Goal: Find specific page/section: Find specific page/section

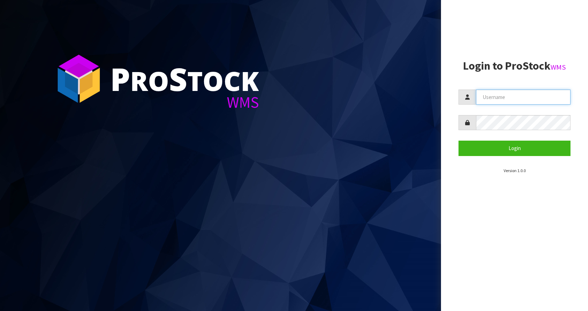
paste input "SSA050NVX0XS3YL000"
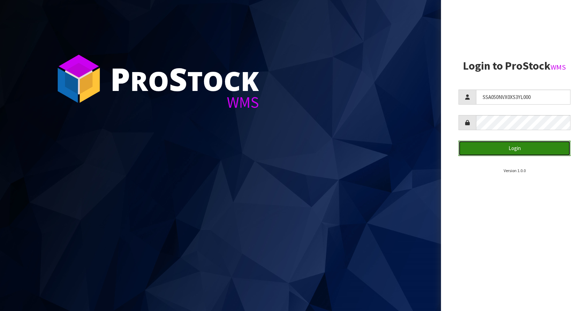
click at [502, 155] on button "Login" at bounding box center [514, 148] width 112 height 15
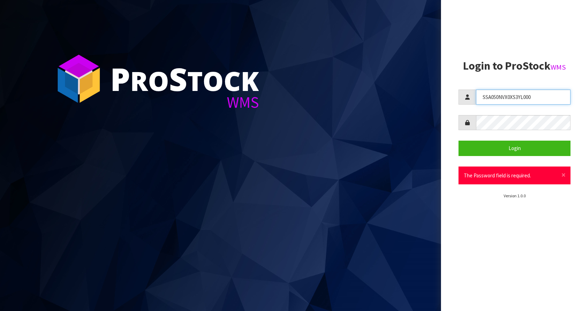
click at [512, 94] on input "SSA050NVX0XS3YL000" at bounding box center [523, 97] width 94 height 15
type input "a"
type input "[EMAIL_ADDRESS][DOMAIN_NAME]"
click at [458, 141] on button "Login" at bounding box center [514, 148] width 112 height 15
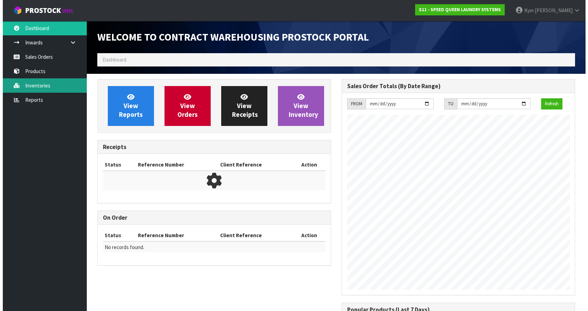
scroll to position [286, 244]
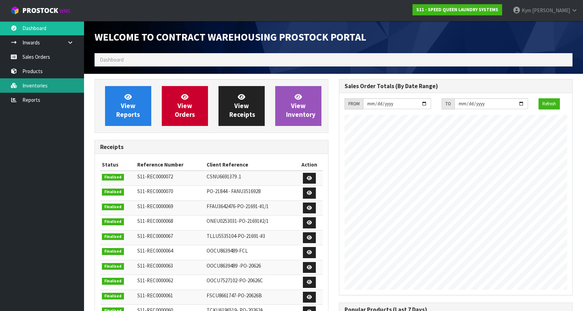
click at [33, 82] on link "Inventories" at bounding box center [42, 85] width 84 height 14
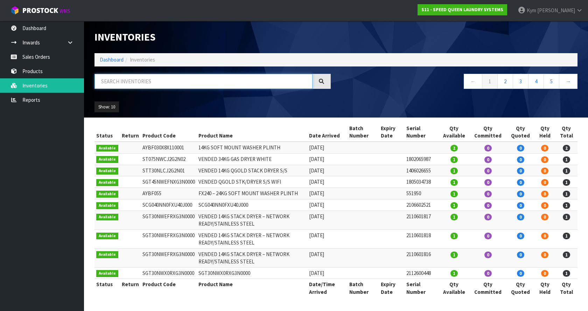
click at [150, 86] on input "text" at bounding box center [203, 81] width 218 height 15
paste input "SSA050NVX0XS3YL000"
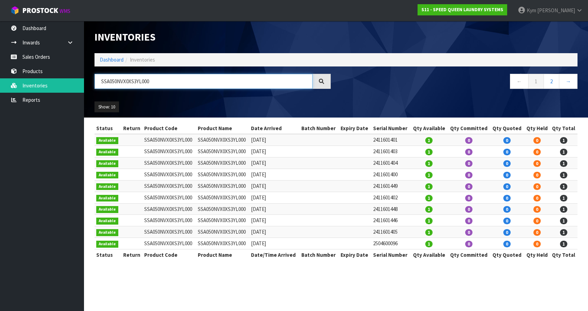
type input "SSA050NVX0XS3YL000"
click at [548, 81] on link "2" at bounding box center [551, 81] width 16 height 15
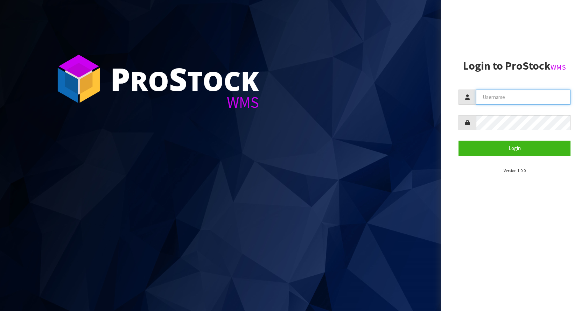
click at [549, 99] on input "text" at bounding box center [523, 97] width 94 height 15
type input "[EMAIL_ADDRESS][DOMAIN_NAME]"
click at [458, 141] on button "Login" at bounding box center [514, 148] width 112 height 15
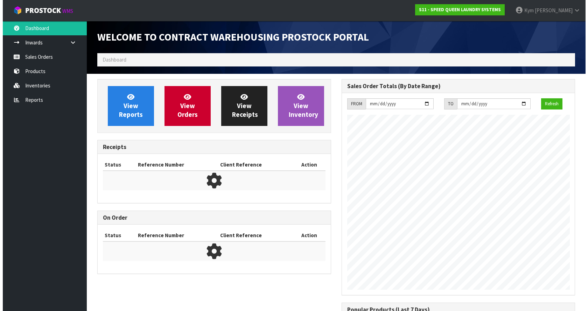
scroll to position [286, 244]
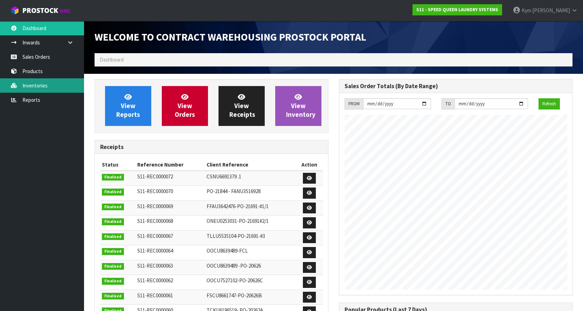
click at [36, 82] on link "Inventories" at bounding box center [42, 85] width 84 height 14
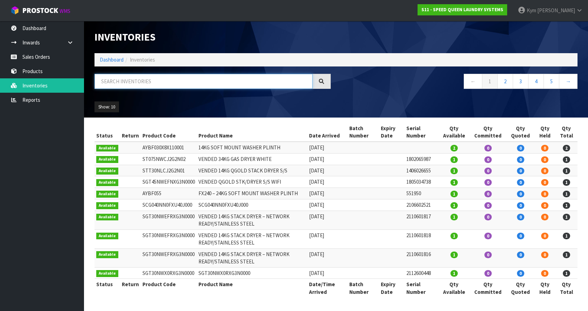
click at [134, 80] on input "text" at bounding box center [203, 81] width 218 height 15
click at [132, 87] on input "text" at bounding box center [203, 81] width 218 height 15
paste input "SCA020VX0FXB60J000"
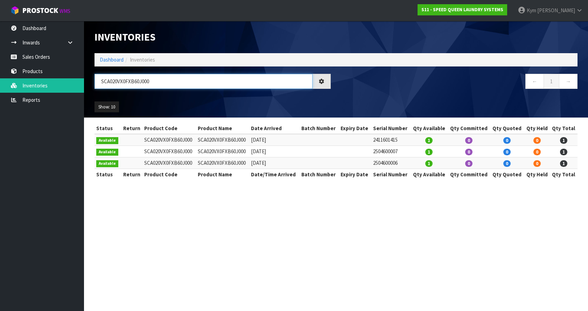
click at [169, 77] on input "SCA020VX0FXB60J000" at bounding box center [203, 81] width 218 height 15
paste input "4"
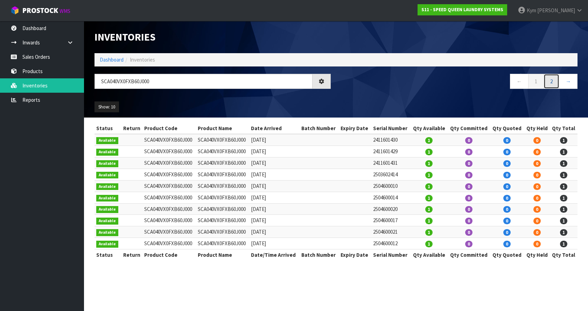
click at [556, 86] on link "2" at bounding box center [551, 81] width 16 height 15
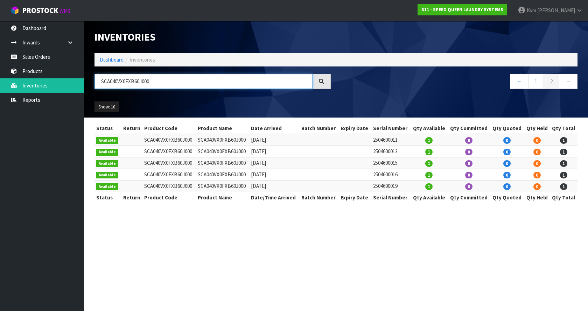
click at [165, 78] on input "SCA040VX0FXB60J000" at bounding box center [203, 81] width 218 height 15
paste input "6"
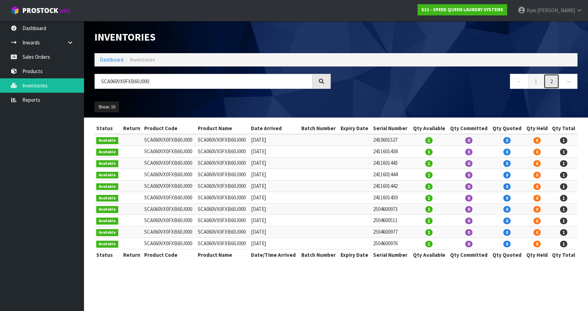
click at [548, 84] on link "2" at bounding box center [551, 81] width 16 height 15
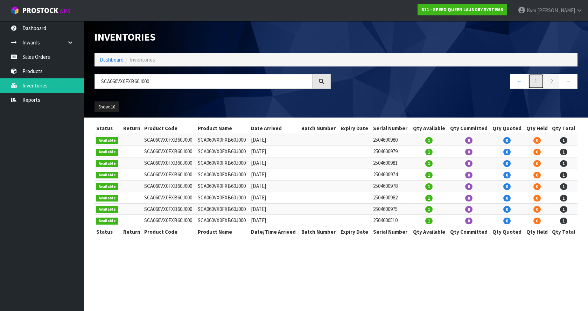
click at [533, 82] on link "1" at bounding box center [536, 81] width 16 height 15
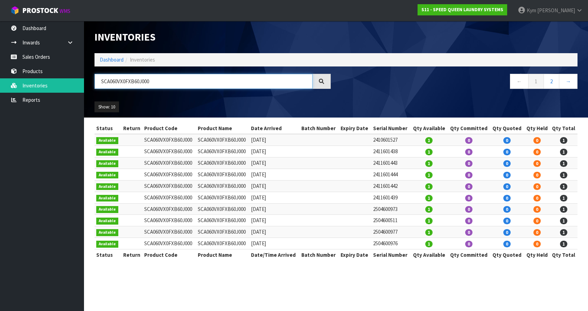
click at [220, 83] on input "SCA060VX0FXB60J000" at bounding box center [203, 81] width 218 height 15
paste input "AT30NVX0RXG6NC"
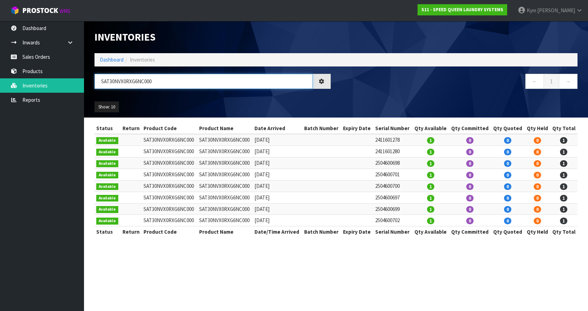
click at [150, 85] on input "SAT30NVX0RXG6NC000" at bounding box center [203, 81] width 218 height 15
paste input "45"
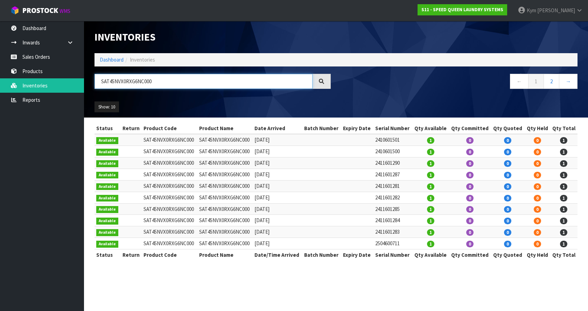
click at [178, 83] on input "SAT45NVX0RXG6NC000" at bounding box center [203, 81] width 218 height 15
paste input "075NVX0N"
type input "SA075NVX0NXG6NC000"
click at [556, 81] on link "2" at bounding box center [551, 81] width 16 height 15
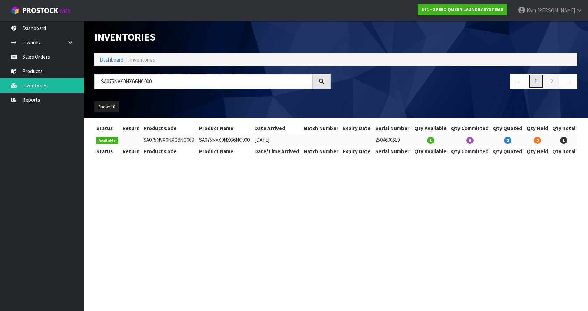
click at [541, 77] on link "1" at bounding box center [536, 81] width 16 height 15
